Goal: Information Seeking & Learning: Learn about a topic

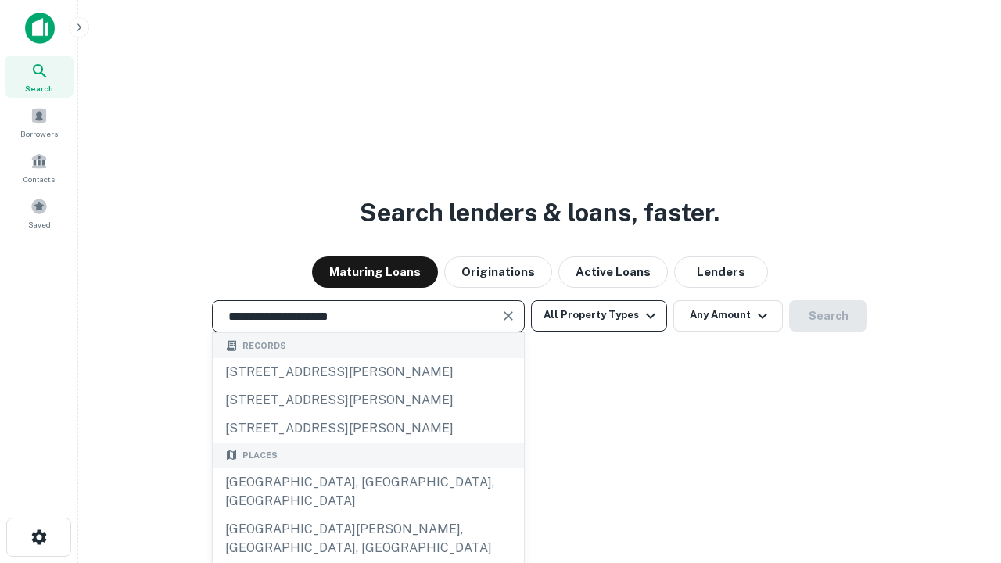
click at [599, 315] on button "All Property Types" at bounding box center [599, 315] width 136 height 31
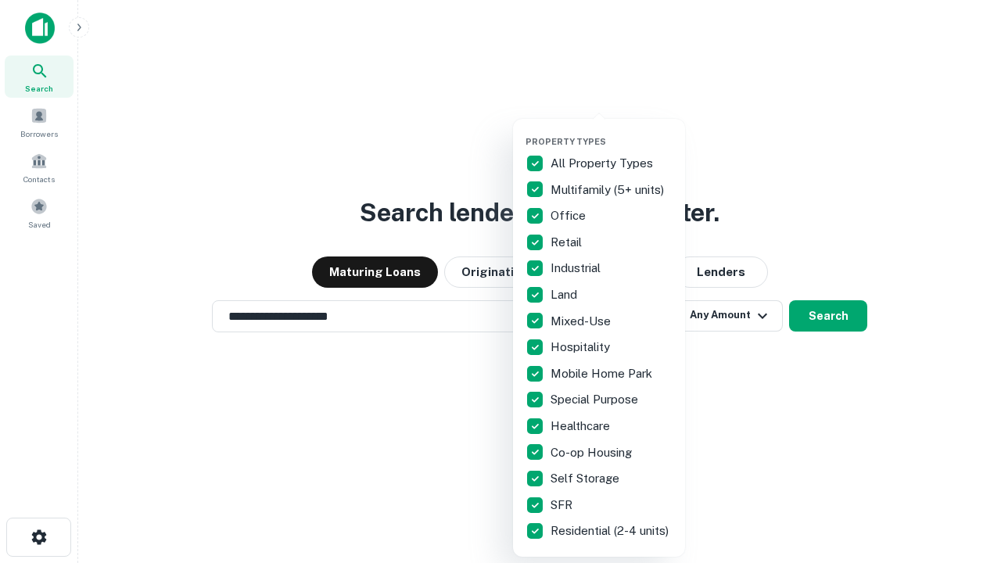
type input "**********"
click at [611, 131] on button "button" at bounding box center [611, 131] width 172 height 1
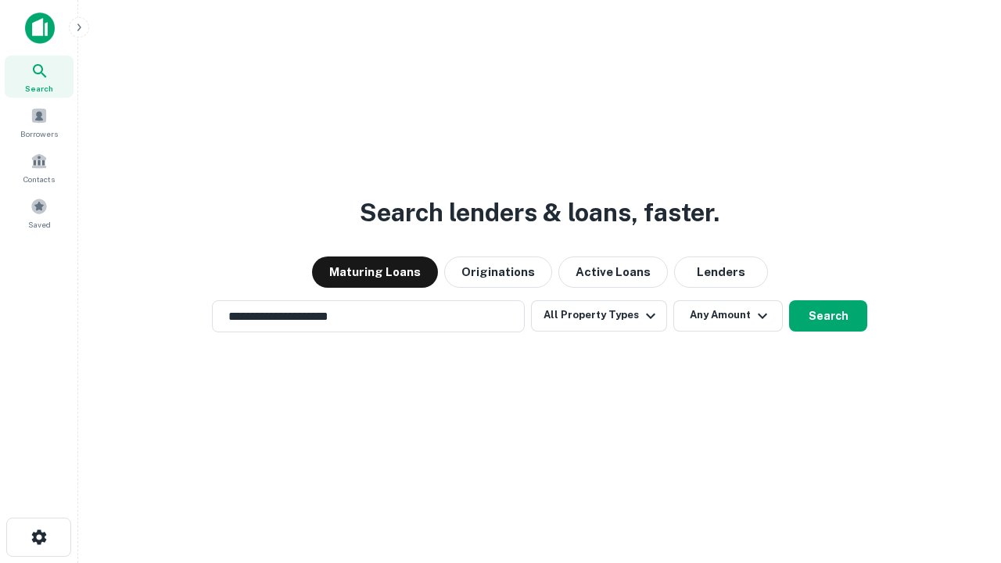
scroll to position [9, 188]
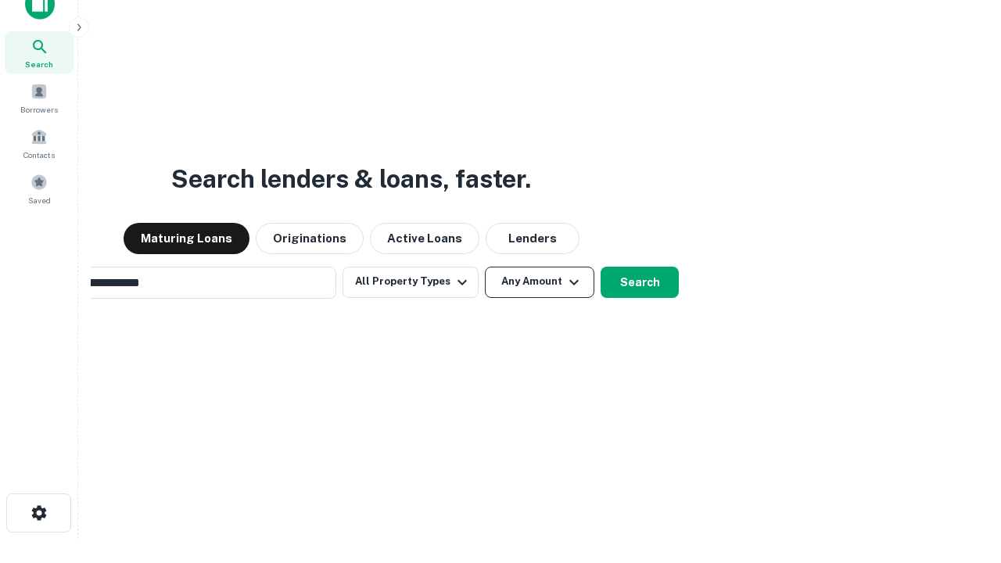
click at [485, 267] on button "Any Amount" at bounding box center [539, 282] width 109 height 31
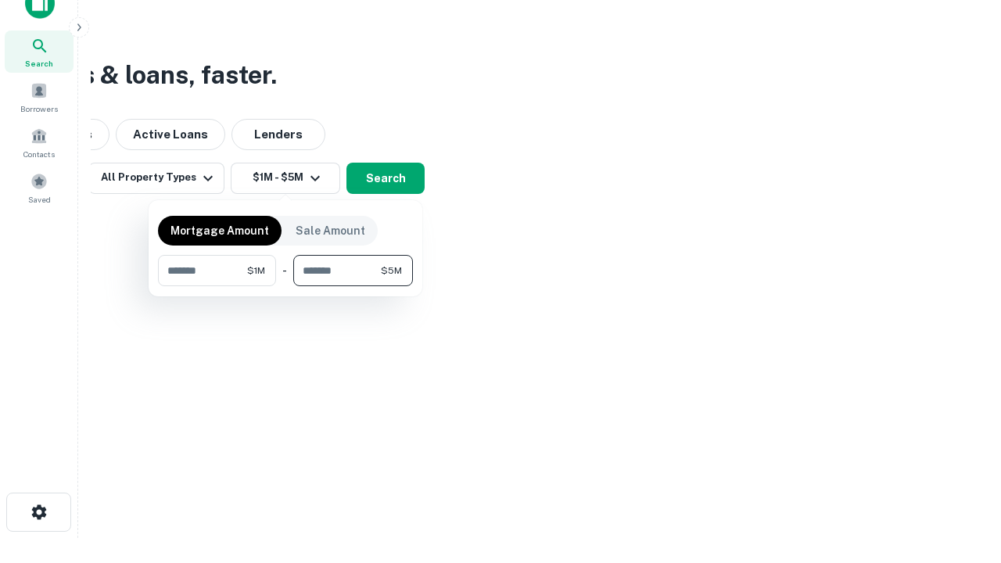
type input "*******"
click at [285, 286] on button "button" at bounding box center [285, 286] width 255 height 1
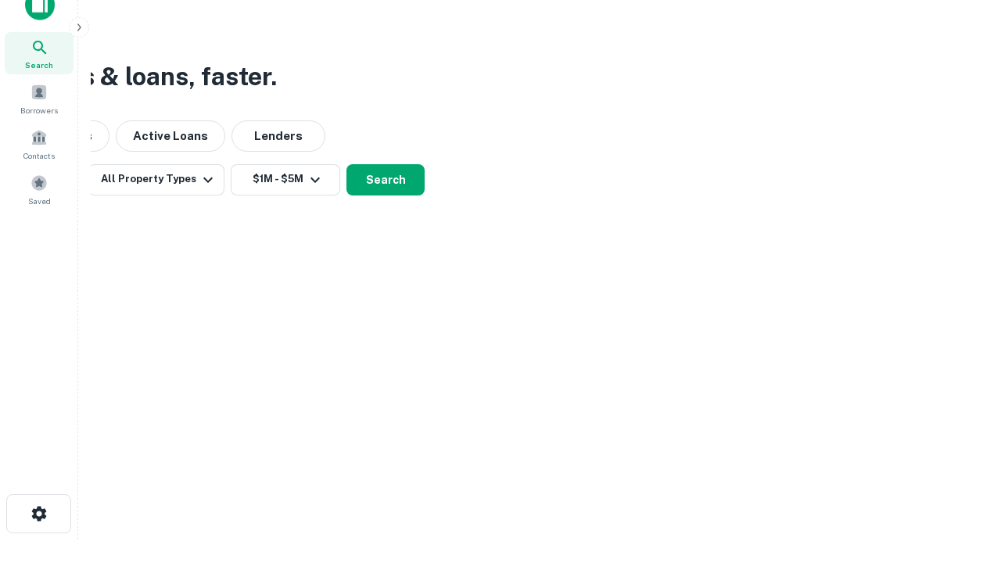
scroll to position [9, 289]
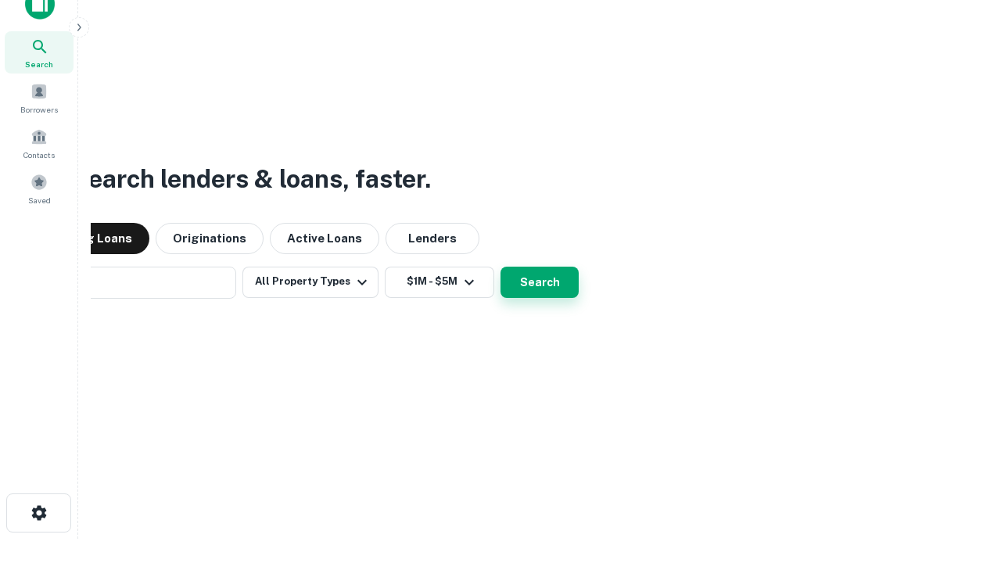
click at [500, 267] on button "Search" at bounding box center [539, 282] width 78 height 31
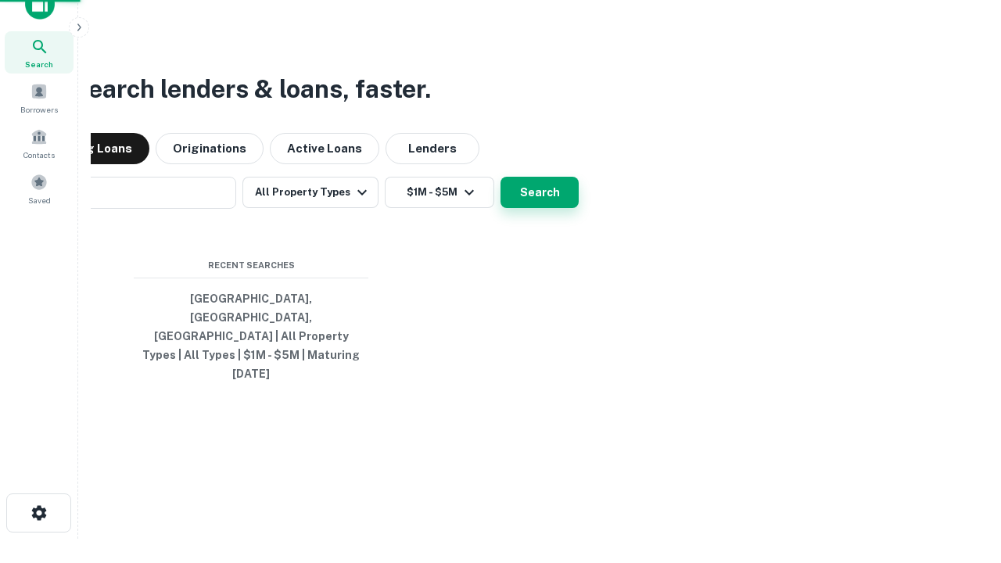
scroll to position [41, 443]
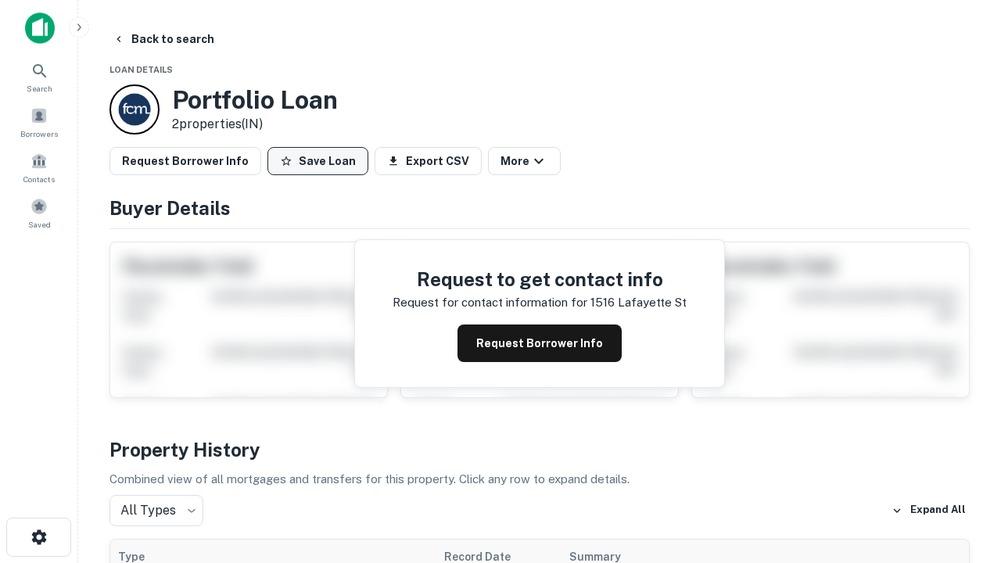
click at [317, 161] on button "Save Loan" at bounding box center [317, 161] width 101 height 28
click at [321, 161] on button "Loan Saved" at bounding box center [321, 161] width 108 height 28
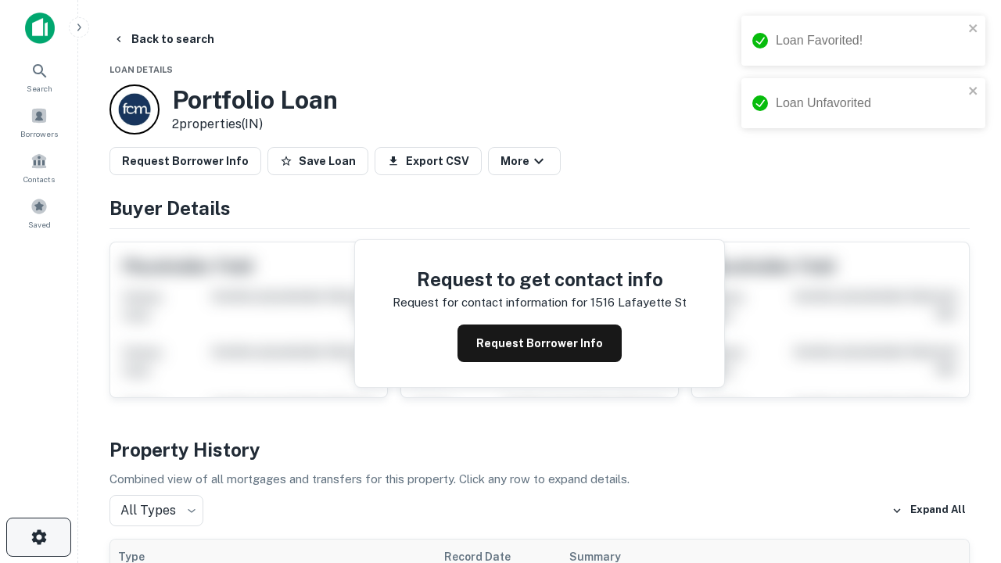
click at [38, 537] on icon "button" at bounding box center [39, 537] width 19 height 19
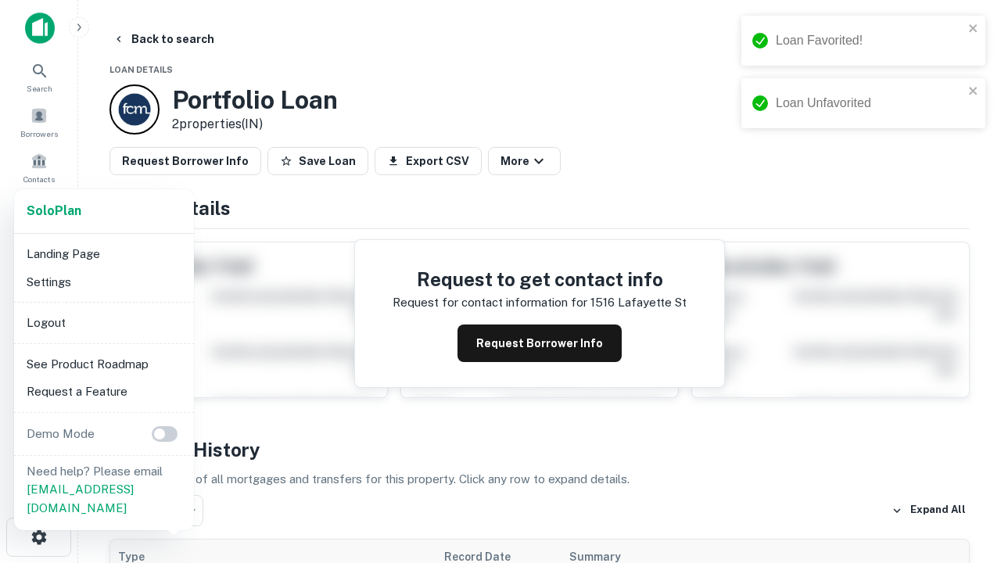
click at [103, 322] on li "Logout" at bounding box center [103, 323] width 167 height 28
